Goal: Task Accomplishment & Management: Manage account settings

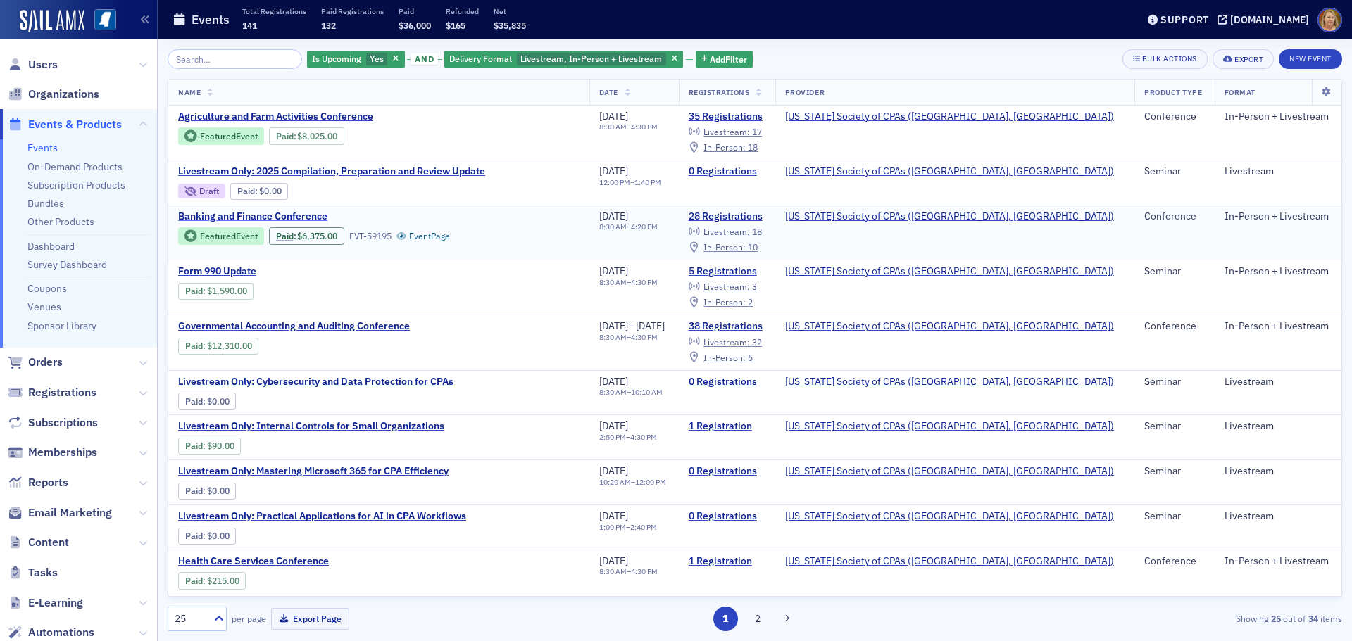
click at [192, 215] on span "Banking and Finance Conference" at bounding box center [296, 216] width 237 height 13
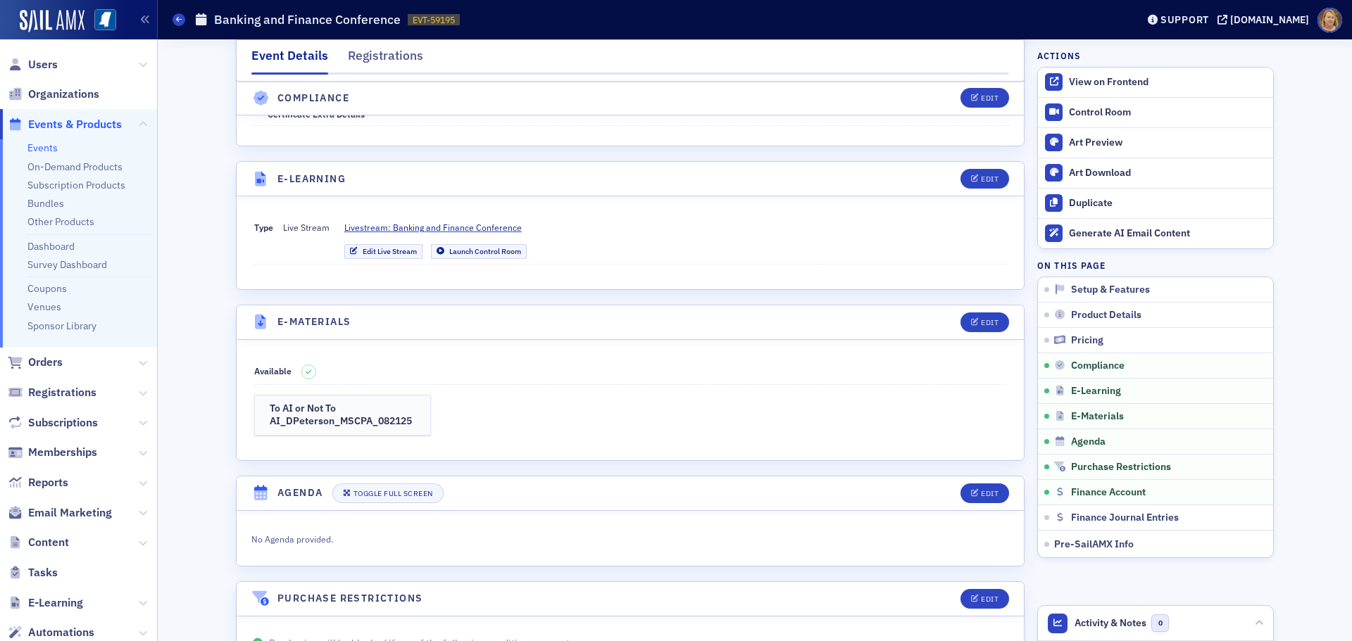
scroll to position [2816, 0]
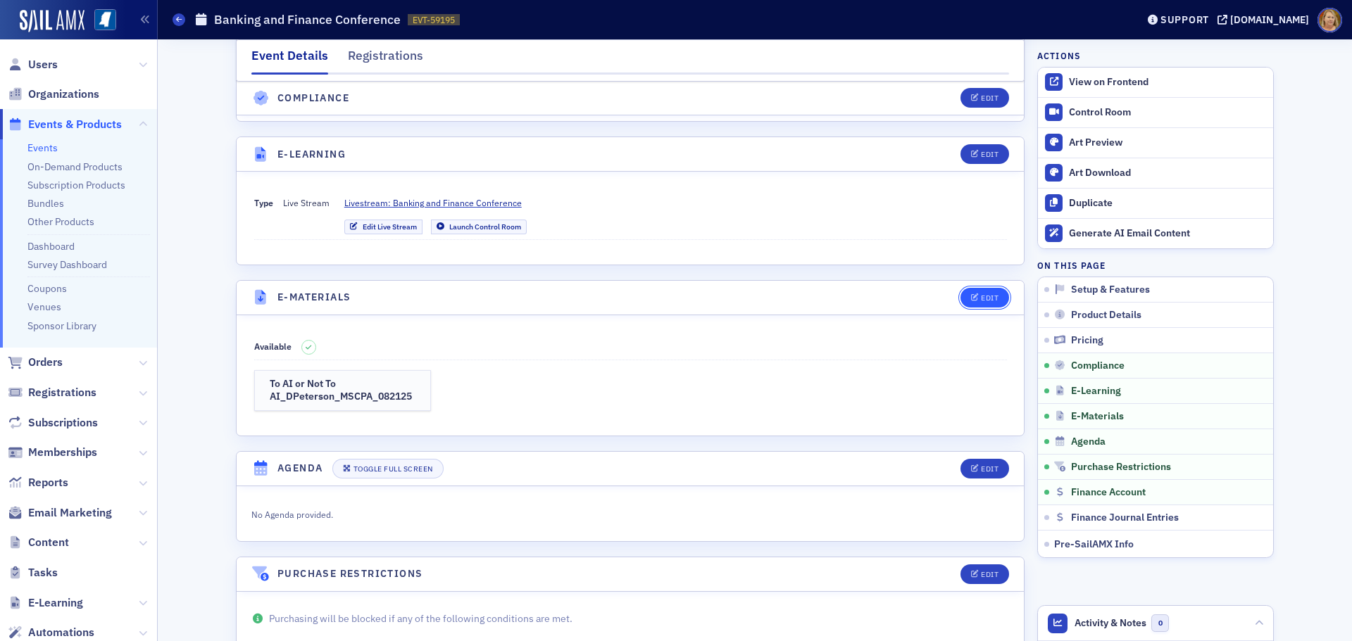
click at [982, 294] on div "Edit" at bounding box center [990, 298] width 18 height 8
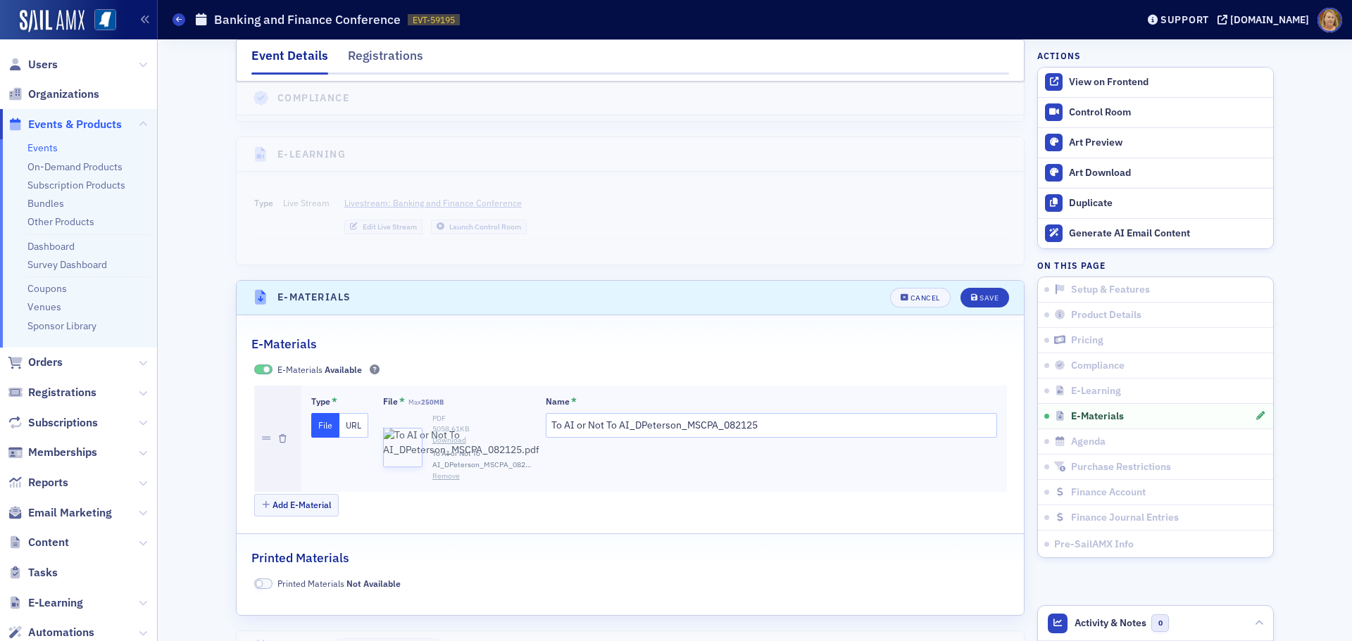
scroll to position [2942, 0]
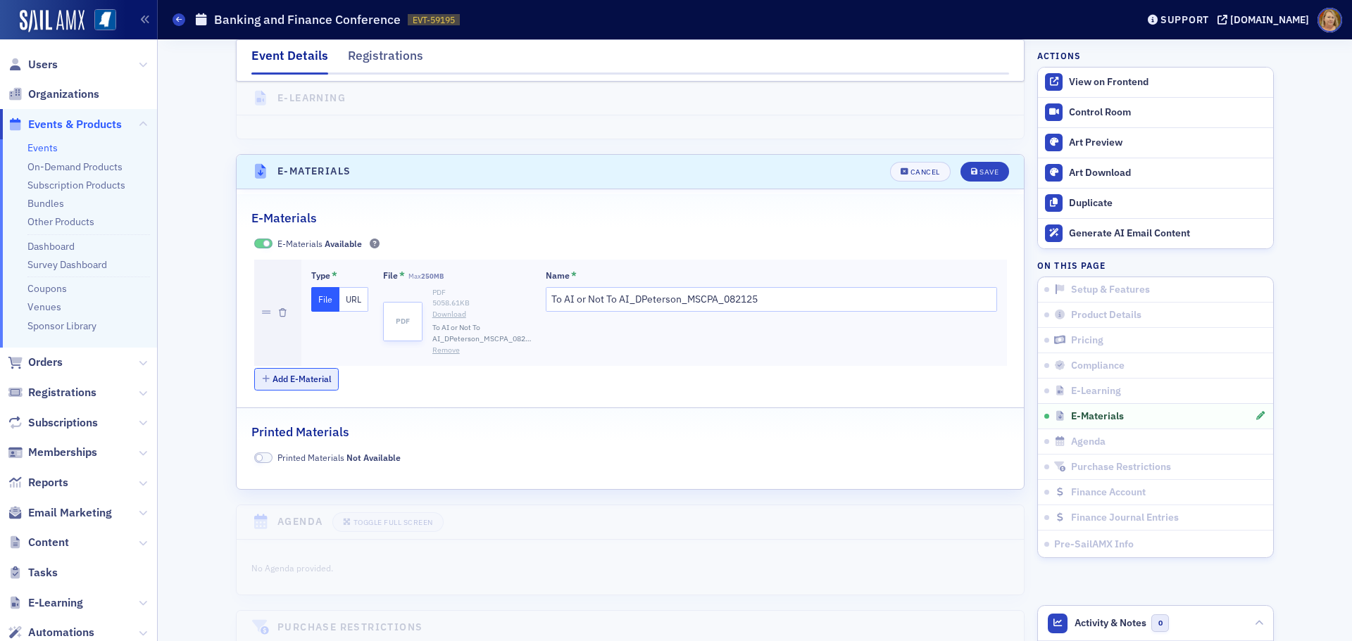
click at [279, 368] on button "Add E-Material" at bounding box center [296, 379] width 85 height 22
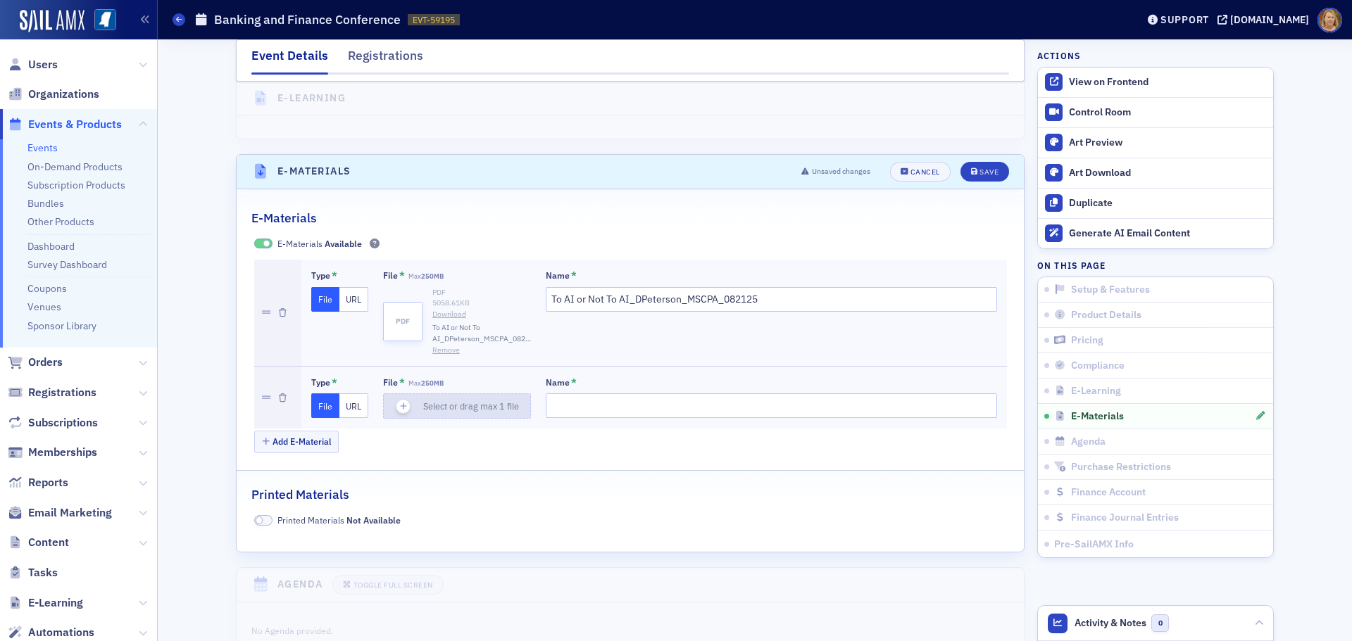
click at [397, 400] on icon "button" at bounding box center [403, 406] width 13 height 13
type input "Mark-August Econ Update"
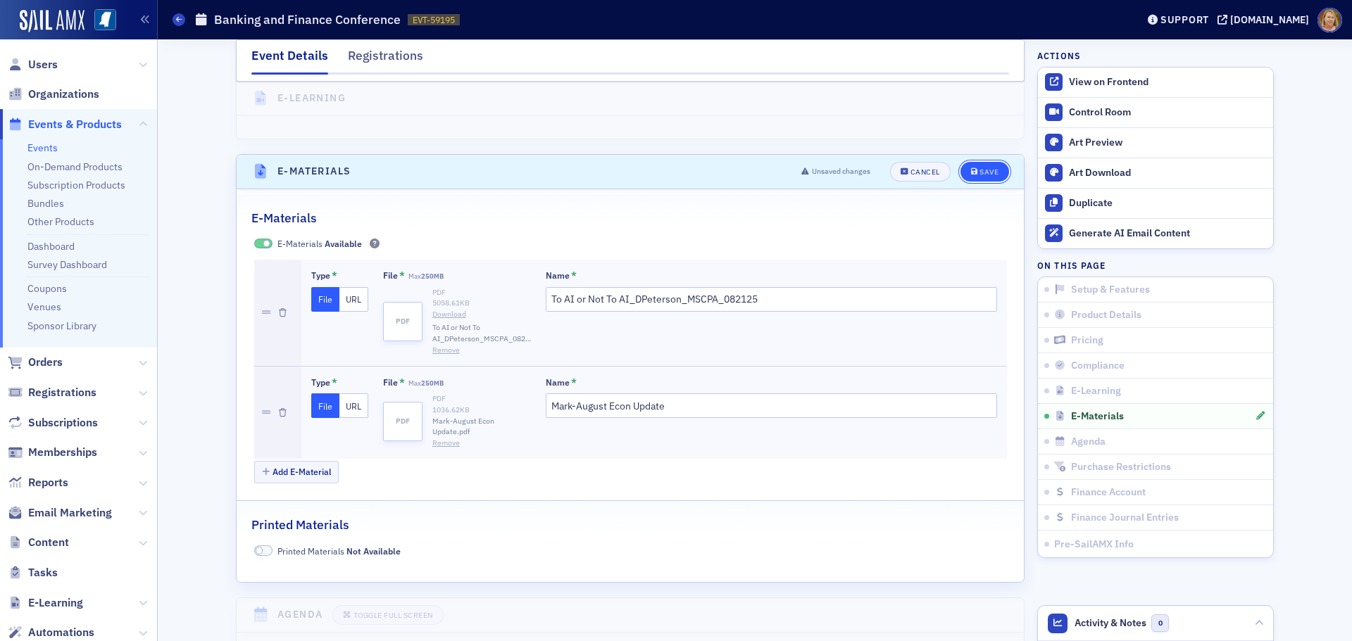
click at [988, 162] on button "Save" at bounding box center [984, 172] width 49 height 20
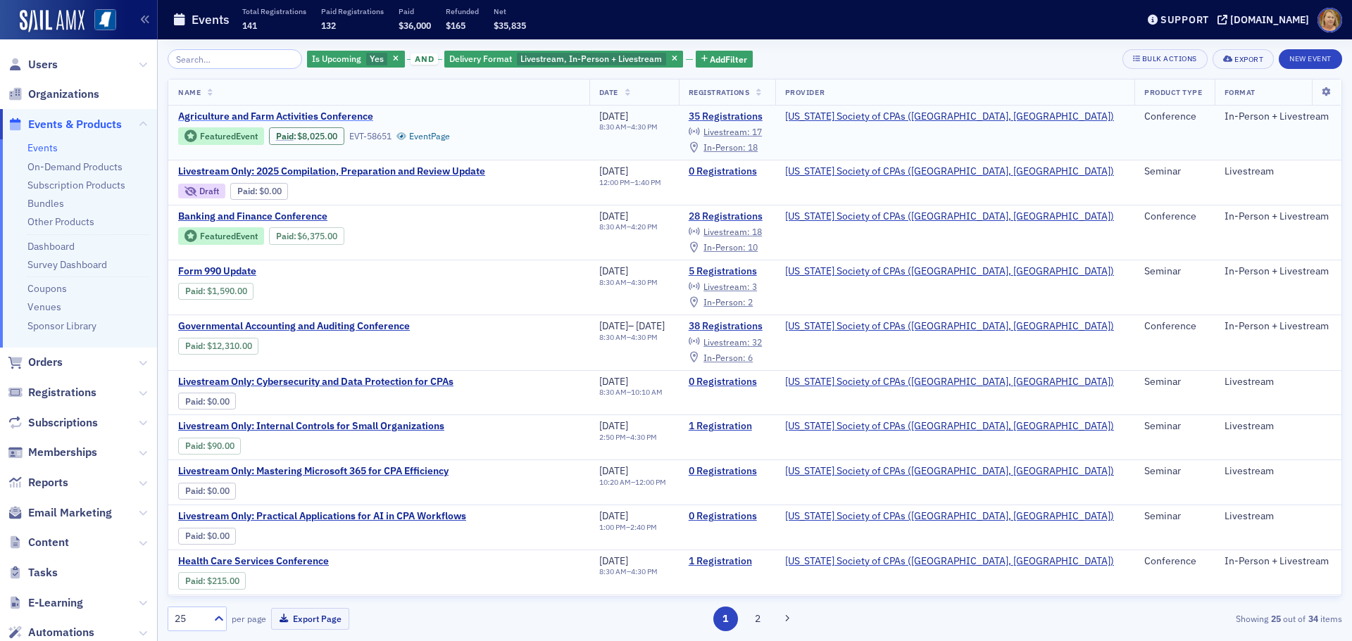
click at [284, 111] on span "Agriculture and Farm Activities Conference" at bounding box center [296, 117] width 237 height 13
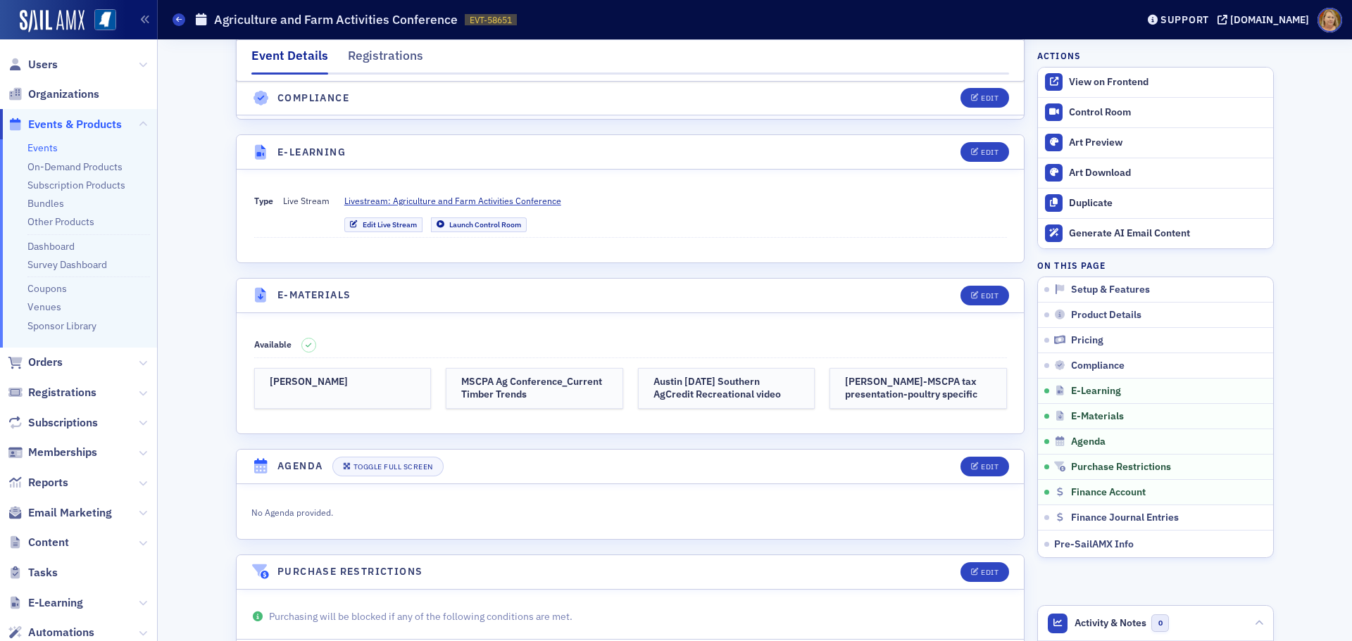
scroll to position [1971, 0]
